Goal: Complete application form: Complete application form

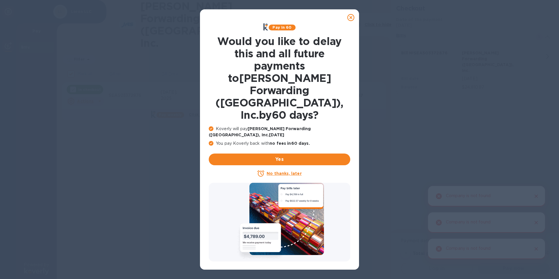
click at [282, 171] on u "No thanks, later" at bounding box center [284, 173] width 35 height 5
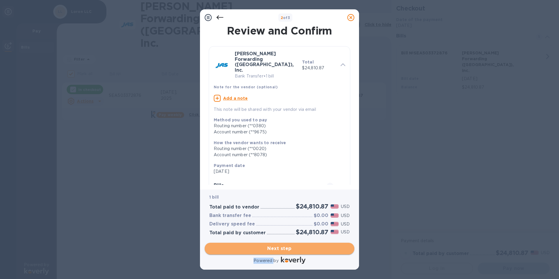
click at [281, 248] on span "Next step" at bounding box center [279, 248] width 140 height 7
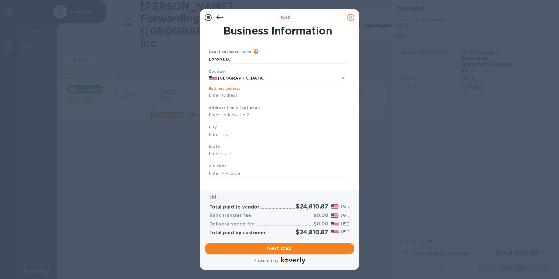
click at [232, 94] on input "Business address" at bounding box center [278, 95] width 138 height 9
type input "[STREET_ADDRESS][PERSON_NAME]"
type input "[PERSON_NAME]"
type input "WA"
type input "98626"
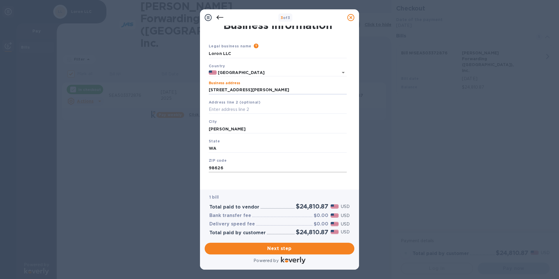
scroll to position [7, 0]
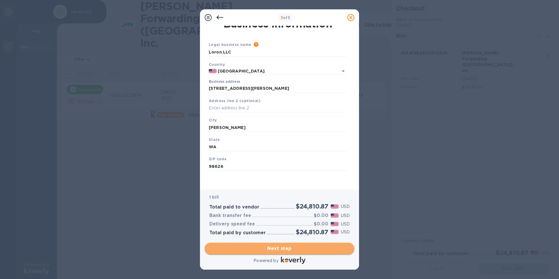
click at [278, 248] on span "Next step" at bounding box center [279, 248] width 140 height 7
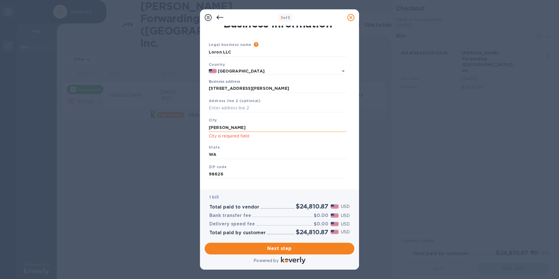
click at [232, 127] on input "[PERSON_NAME]" at bounding box center [278, 127] width 138 height 9
click at [234, 135] on p "City is required field" at bounding box center [278, 136] width 138 height 7
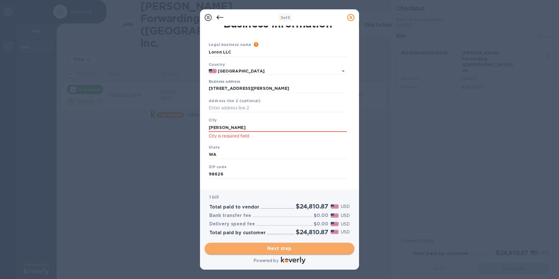
click at [274, 251] on span "Next step" at bounding box center [279, 248] width 140 height 7
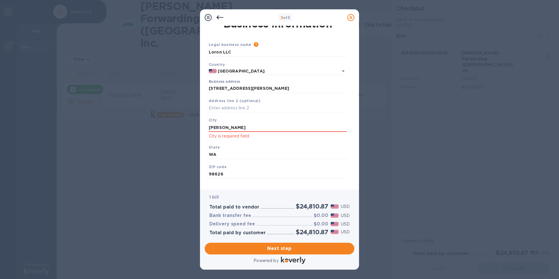
drag, startPoint x: 225, startPoint y: 127, endPoint x: 190, endPoint y: 127, distance: 35.1
click at [190, 127] on div "3 of 3 Business Information Legal business name Please provide the legal name t…" at bounding box center [279, 139] width 559 height 279
type input "k"
type input "[PERSON_NAME]"
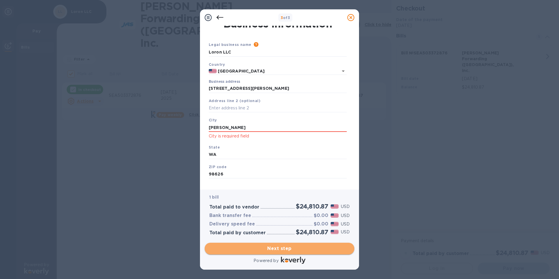
click at [260, 246] on span "Next step" at bounding box center [279, 248] width 140 height 7
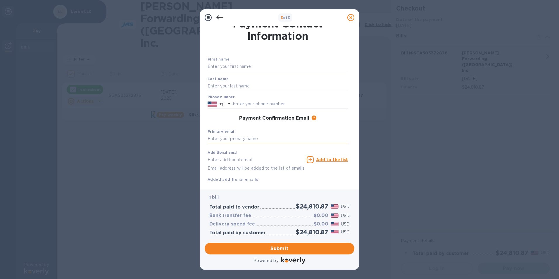
click at [246, 138] on input "text" at bounding box center [278, 139] width 140 height 9
type input "[PERSON_NAME][EMAIL_ADDRESS][PERSON_NAME][DOMAIN_NAME]"
type input "[PERSON_NAME]"
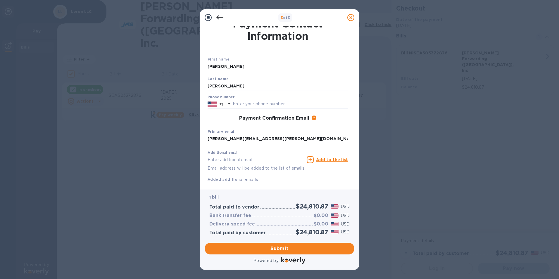
type input "3604236079"
type input "[EMAIL_ADDRESS][DOMAIN_NAME]"
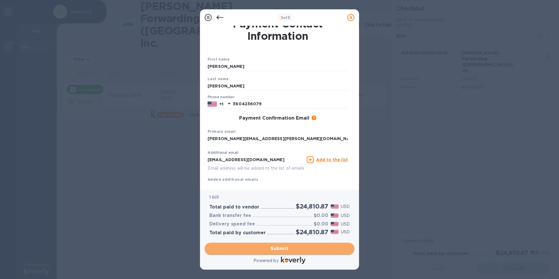
click at [280, 249] on span "Submit" at bounding box center [279, 248] width 140 height 7
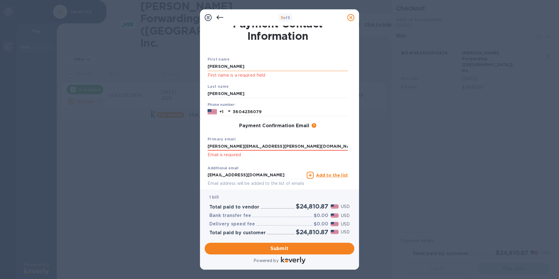
click at [234, 64] on input "[PERSON_NAME]" at bounding box center [278, 66] width 140 height 9
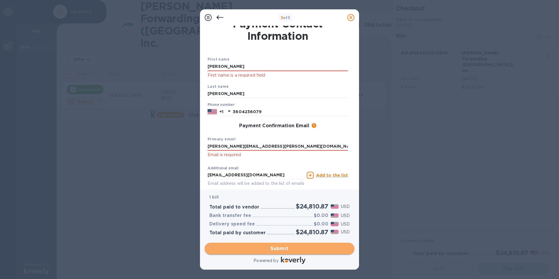
click at [283, 245] on span "Submit" at bounding box center [279, 248] width 140 height 7
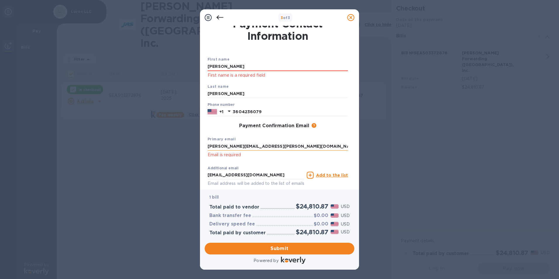
click at [271, 146] on input "[PERSON_NAME][EMAIL_ADDRESS][PERSON_NAME][DOMAIN_NAME]" at bounding box center [278, 146] width 140 height 9
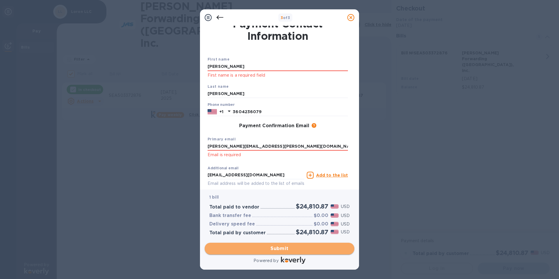
click at [281, 250] on span "Submit" at bounding box center [279, 248] width 140 height 7
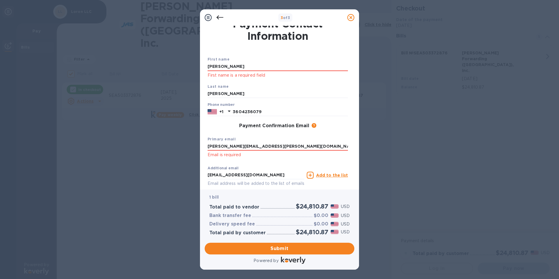
drag, startPoint x: 230, startPoint y: 67, endPoint x: 157, endPoint y: 59, distance: 73.8
click at [157, 59] on div "3 of 3 Payment Contact Information First name [PERSON_NAME] First name is a req…" at bounding box center [279, 139] width 559 height 279
type input "[PERSON_NAME]"
type input "[PERSON_NAME][EMAIL_ADDRESS][PERSON_NAME][DOMAIN_NAME]"
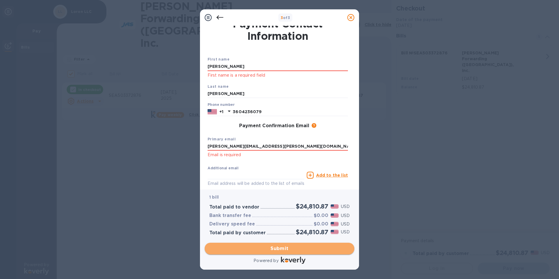
click at [281, 249] on span "Submit" at bounding box center [279, 248] width 140 height 7
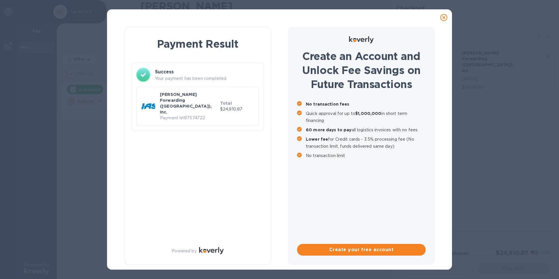
checkbox input "false"
